Goal: Information Seeking & Learning: Learn about a topic

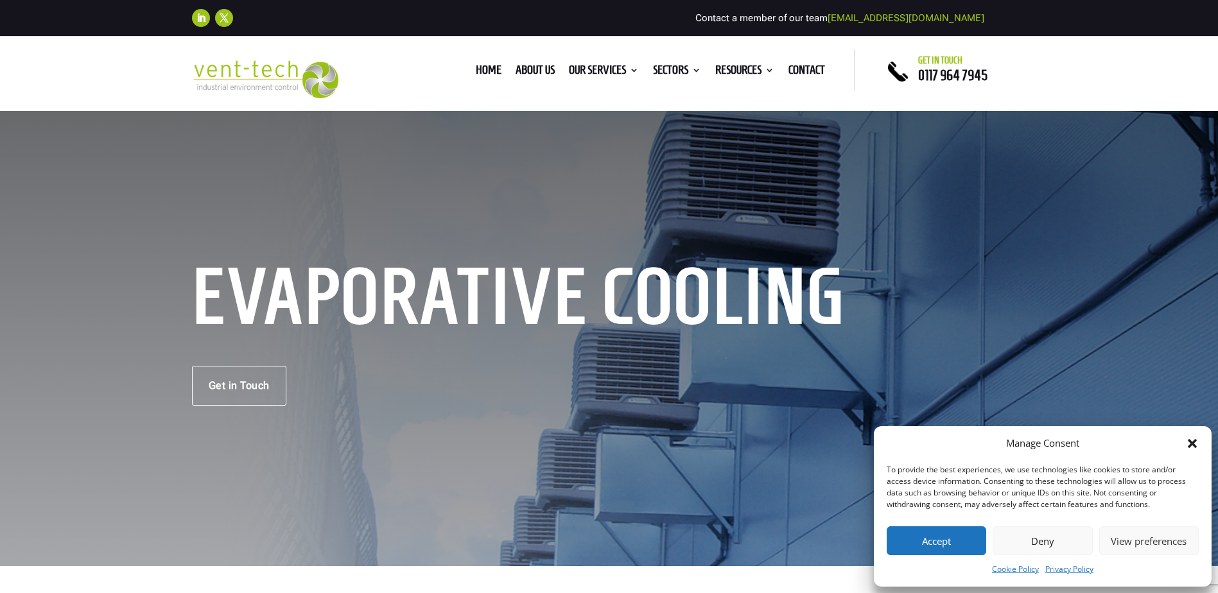
click at [1185, 446] on div "Manage Consent" at bounding box center [1043, 443] width 312 height 15
click at [1192, 442] on icon "Close dialog" at bounding box center [1192, 443] width 9 height 9
